Goal: Task Accomplishment & Management: Complete application form

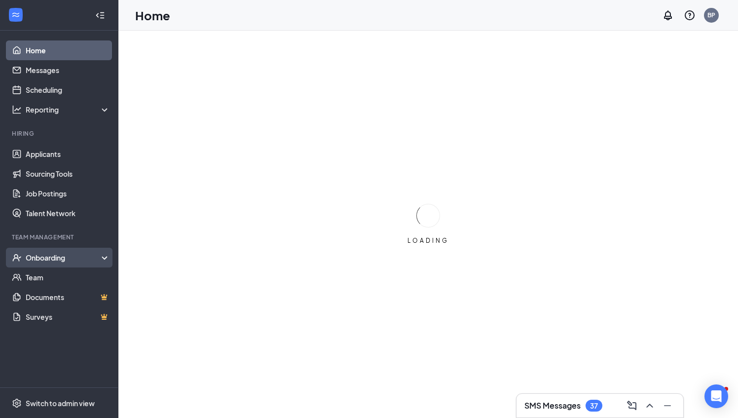
click at [48, 256] on div "Onboarding" at bounding box center [64, 258] width 76 height 10
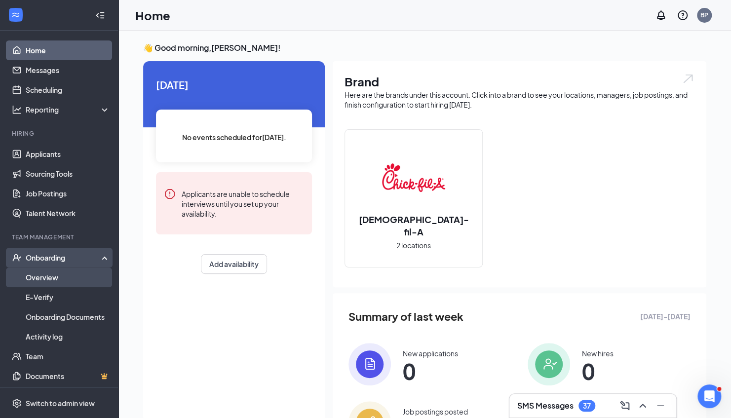
click at [44, 271] on link "Overview" at bounding box center [68, 277] width 84 height 20
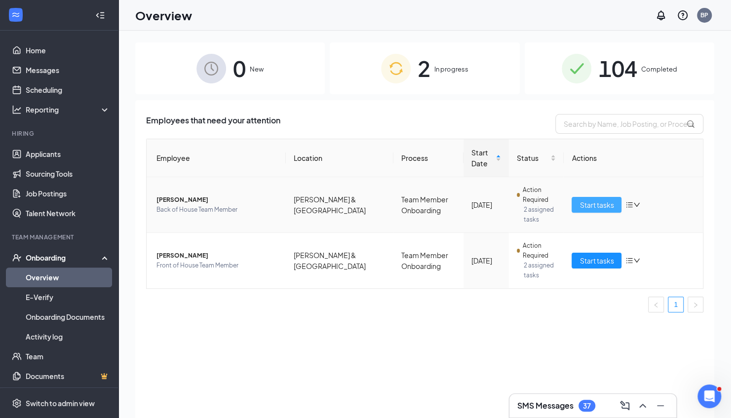
click at [589, 205] on span "Start tasks" at bounding box center [596, 204] width 34 height 11
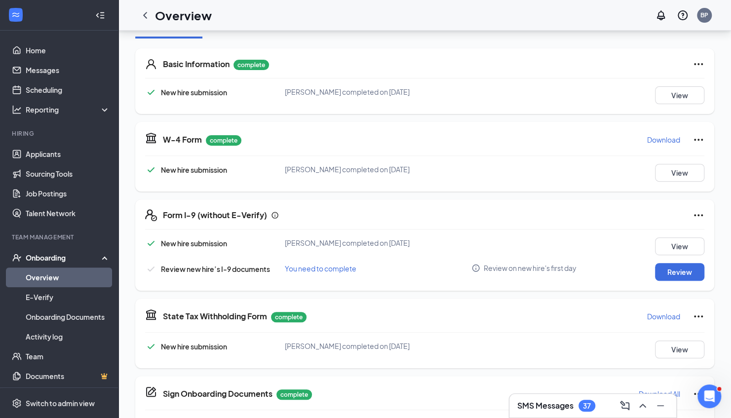
scroll to position [136, 0]
click at [680, 267] on button "Review" at bounding box center [679, 271] width 49 height 18
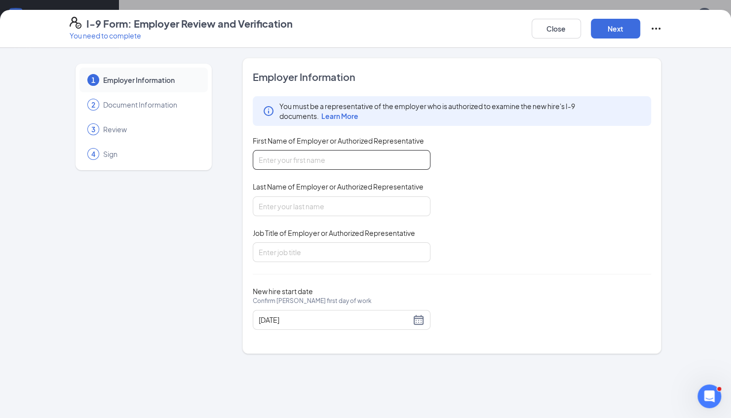
click at [344, 159] on input "First Name of Employer or Authorized Representative" at bounding box center [342, 160] width 178 height 20
type input "[PERSON_NAME]"
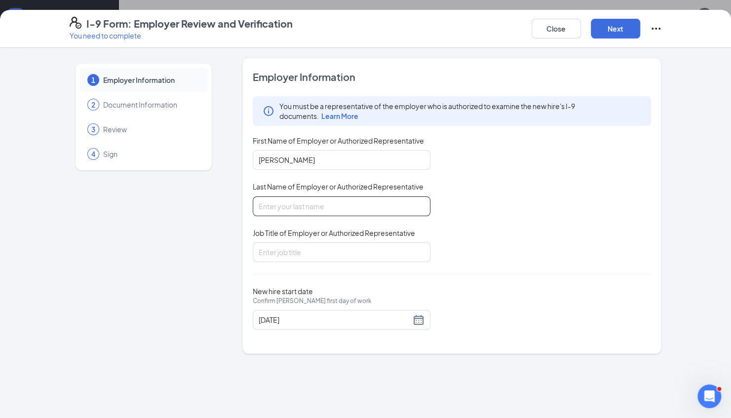
click at [290, 203] on input "Last Name of Employer or Authorized Representative" at bounding box center [342, 206] width 178 height 20
type input "[PERSON_NAME]"
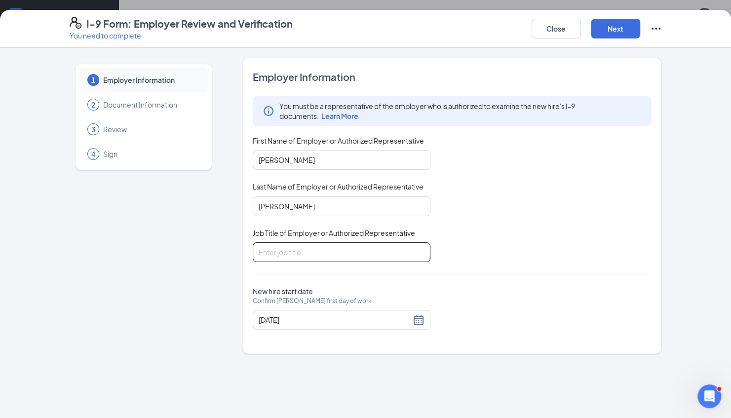
click at [289, 250] on input "Job Title of Employer or Authorized Representative" at bounding box center [342, 252] width 178 height 20
type input "Director"
click at [598, 33] on button "Next" at bounding box center [615, 29] width 49 height 20
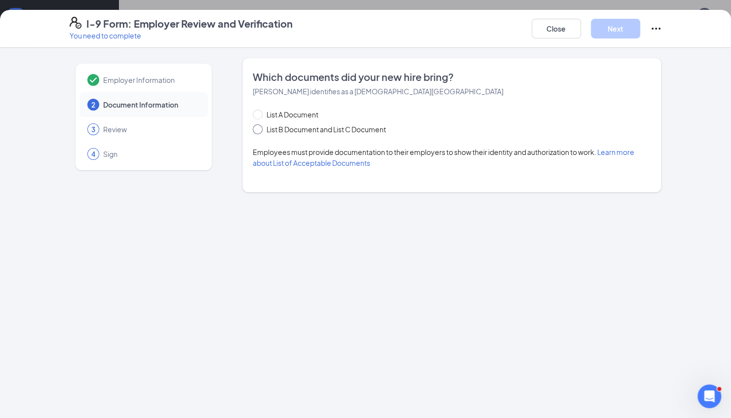
click at [259, 129] on span at bounding box center [258, 129] width 10 height 10
click at [259, 129] on input "List B Document and List C Document" at bounding box center [256, 127] width 7 height 7
radio input "true"
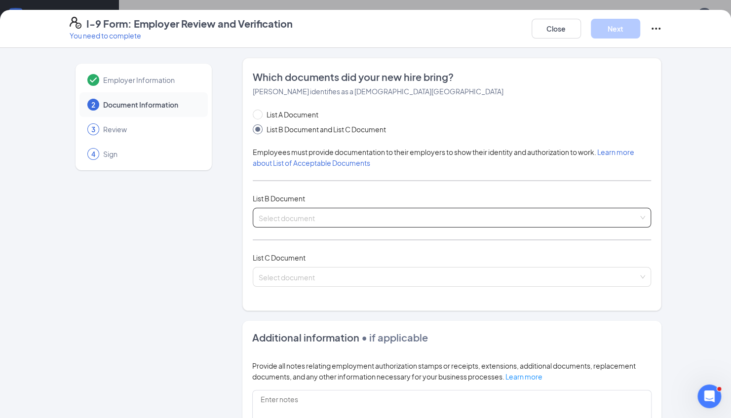
click at [311, 217] on input "search" at bounding box center [449, 215] width 380 height 15
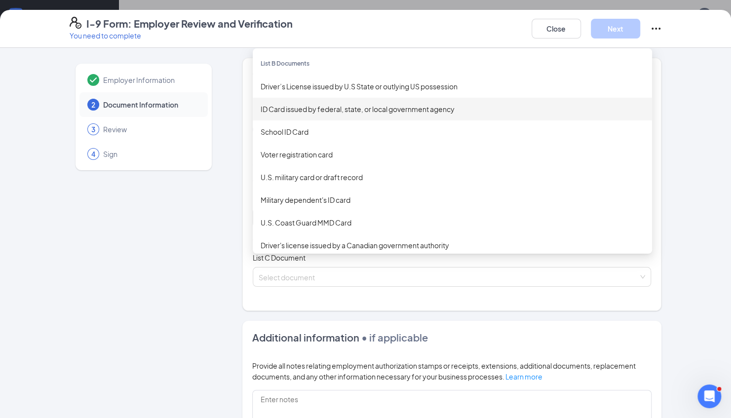
click at [301, 109] on div "ID Card issued by federal, state, or local government agency" at bounding box center [451, 109] width 383 height 11
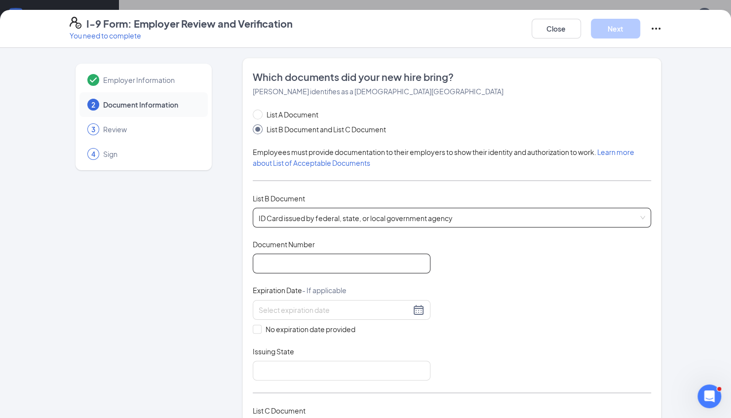
click at [281, 265] on input "Document Number" at bounding box center [342, 264] width 178 height 20
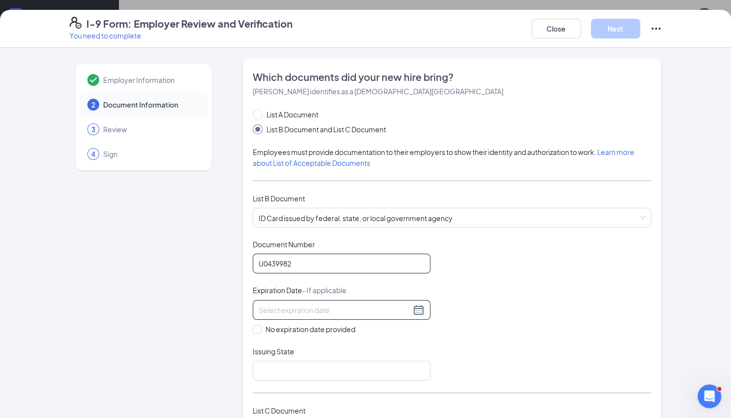
type input "U0439982"
click at [413, 309] on div at bounding box center [342, 310] width 166 height 12
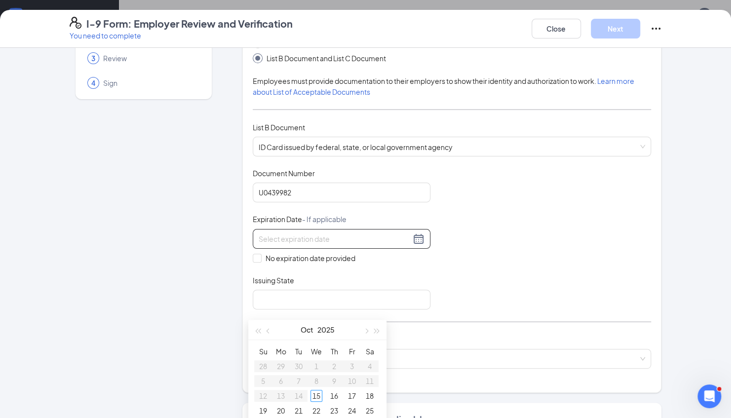
scroll to position [109, 0]
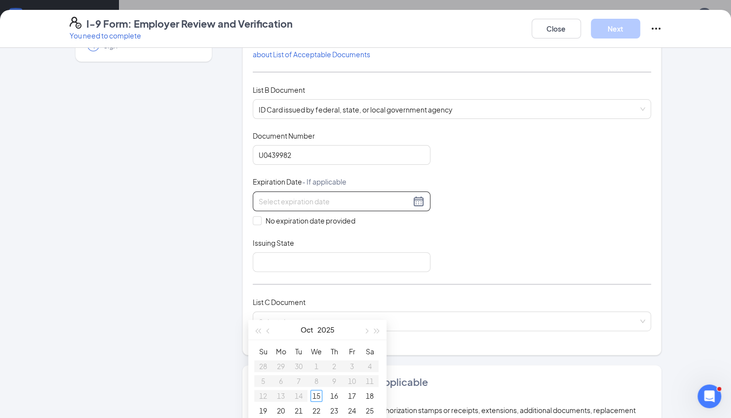
click at [417, 200] on div at bounding box center [342, 201] width 166 height 12
click at [410, 200] on div at bounding box center [342, 201] width 166 height 12
click at [449, 202] on div "Document Title ID Card issued by federal, state, or local government agency Doc…" at bounding box center [452, 201] width 399 height 141
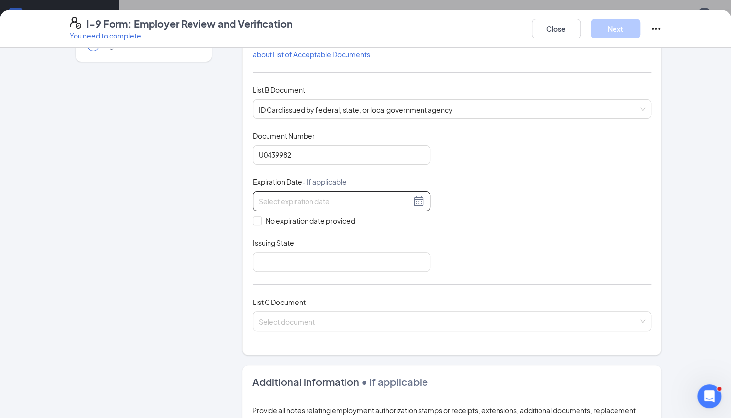
click at [408, 198] on div at bounding box center [342, 201] width 166 height 12
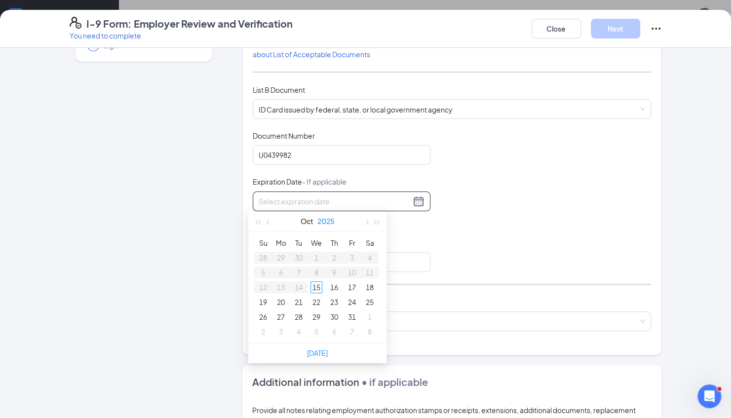
click at [324, 222] on button "2025" at bounding box center [325, 221] width 17 height 20
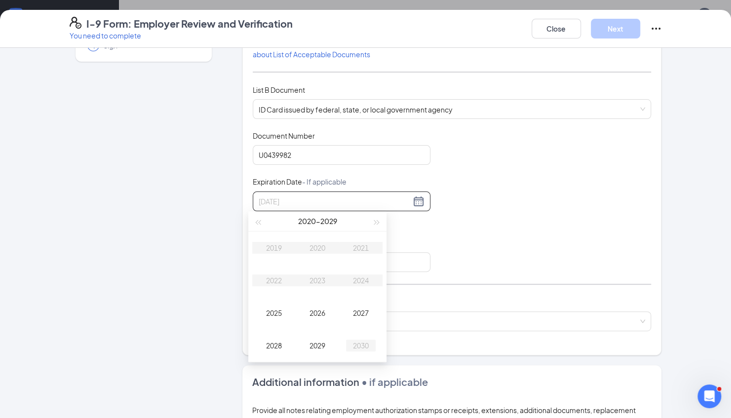
type input "[DATE]"
click at [367, 345] on div "2030" at bounding box center [361, 345] width 30 height 12
type input "[DATE]"
click at [296, 258] on div "1" at bounding box center [299, 258] width 12 height 12
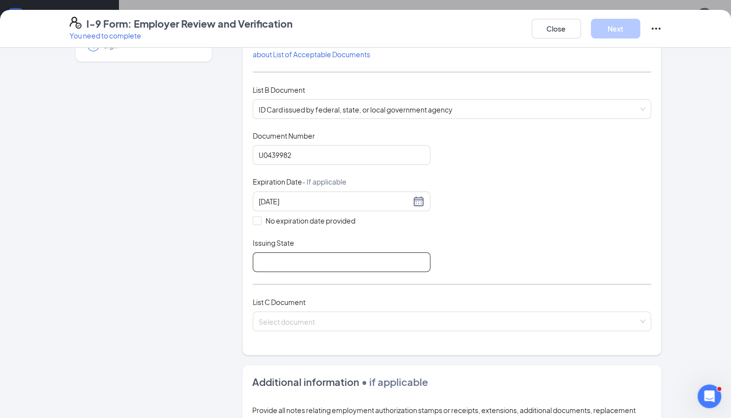
click at [310, 260] on input "Issuing State" at bounding box center [342, 262] width 178 height 20
type input "[US_STATE]"
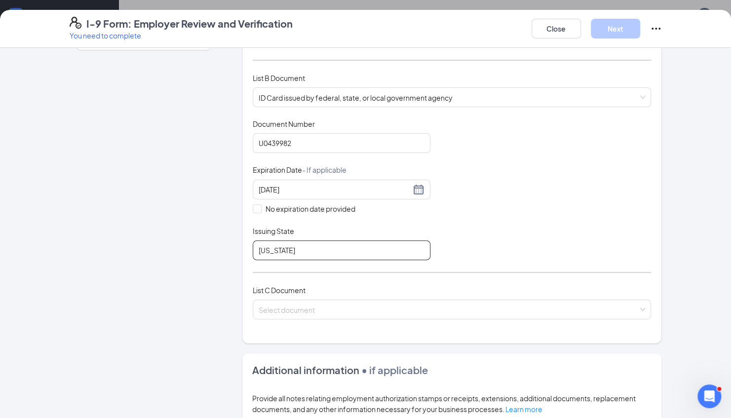
scroll to position [148, 0]
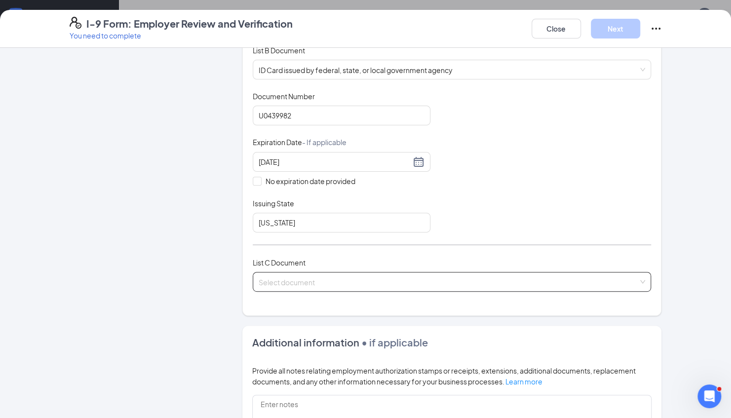
click at [323, 283] on input "search" at bounding box center [449, 279] width 380 height 15
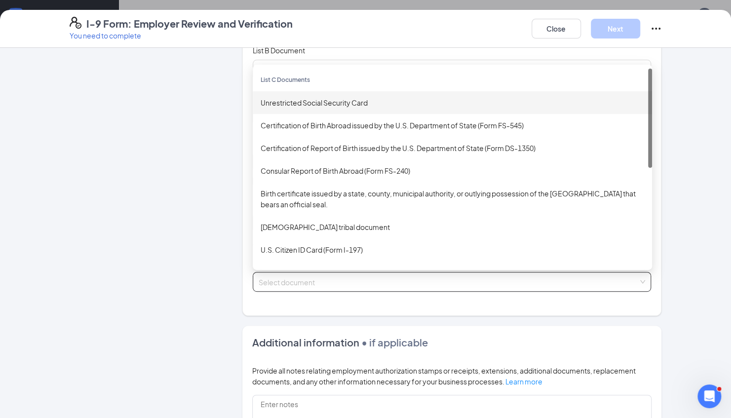
click at [296, 105] on div "Unrestricted Social Security Card" at bounding box center [451, 102] width 383 height 11
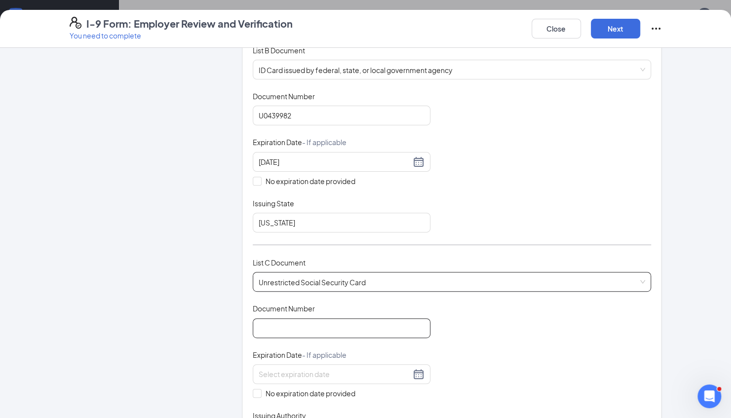
click at [263, 325] on input "Document Number" at bounding box center [342, 328] width 178 height 20
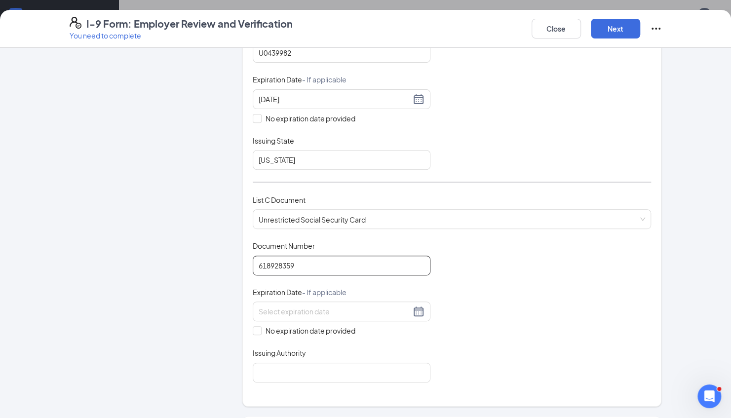
scroll to position [211, 0]
type input "618928359"
click at [254, 329] on input "No expiration date provided" at bounding box center [256, 329] width 7 height 7
checkbox input "true"
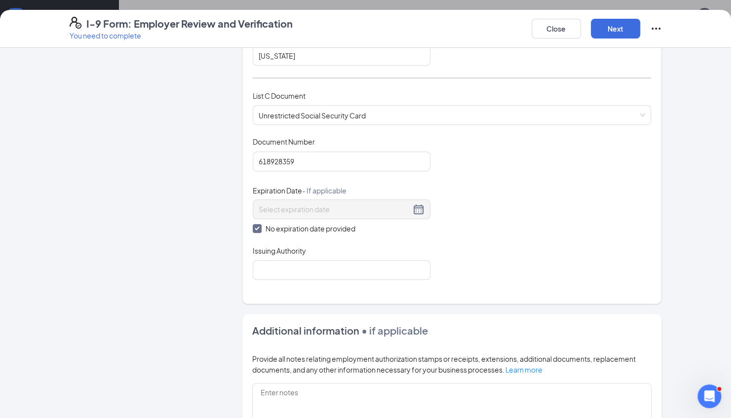
scroll to position [316, 0]
click at [367, 275] on input "Issuing Authority" at bounding box center [342, 269] width 178 height 20
type input "Social Security Administration"
click at [616, 29] on button "Next" at bounding box center [615, 29] width 49 height 20
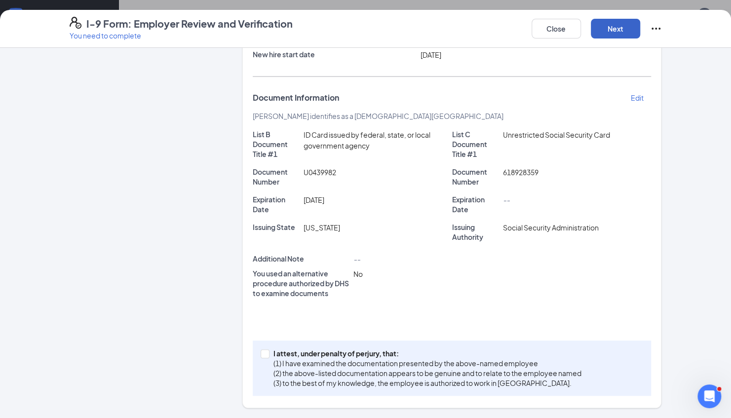
scroll to position [140, 0]
click at [260, 356] on input "I attest, under penalty of [PERSON_NAME], that: (1) I have examined the documen…" at bounding box center [263, 353] width 7 height 7
checkbox input "true"
click at [618, 28] on button "Next" at bounding box center [615, 29] width 49 height 20
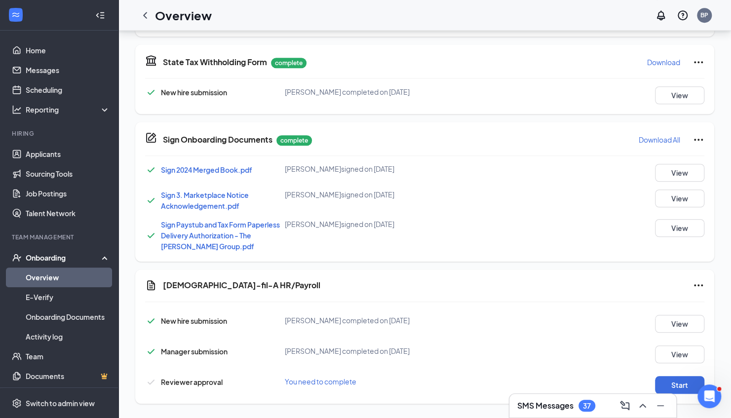
scroll to position [394, 0]
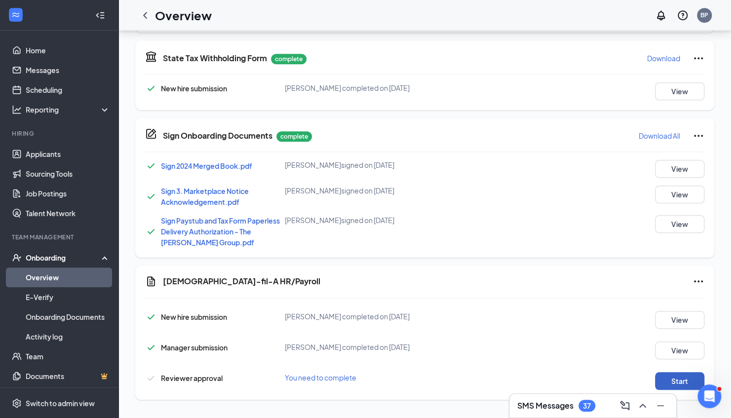
click at [679, 381] on button "Start" at bounding box center [679, 381] width 49 height 18
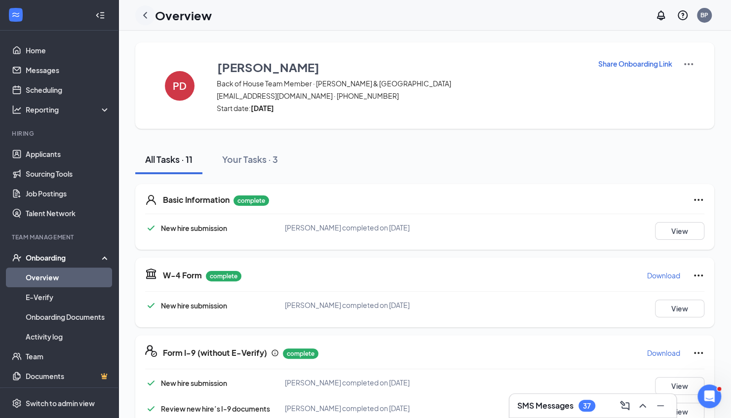
click at [145, 16] on icon "ChevronLeft" at bounding box center [145, 15] width 4 height 6
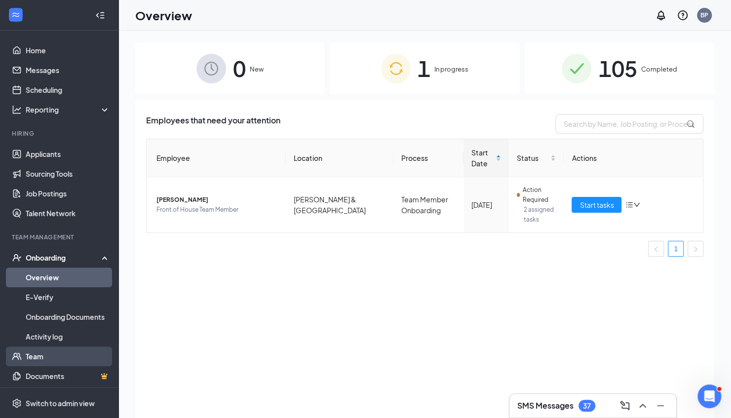
click at [35, 353] on link "Team" at bounding box center [68, 356] width 84 height 20
